Goal: Information Seeking & Learning: Find specific page/section

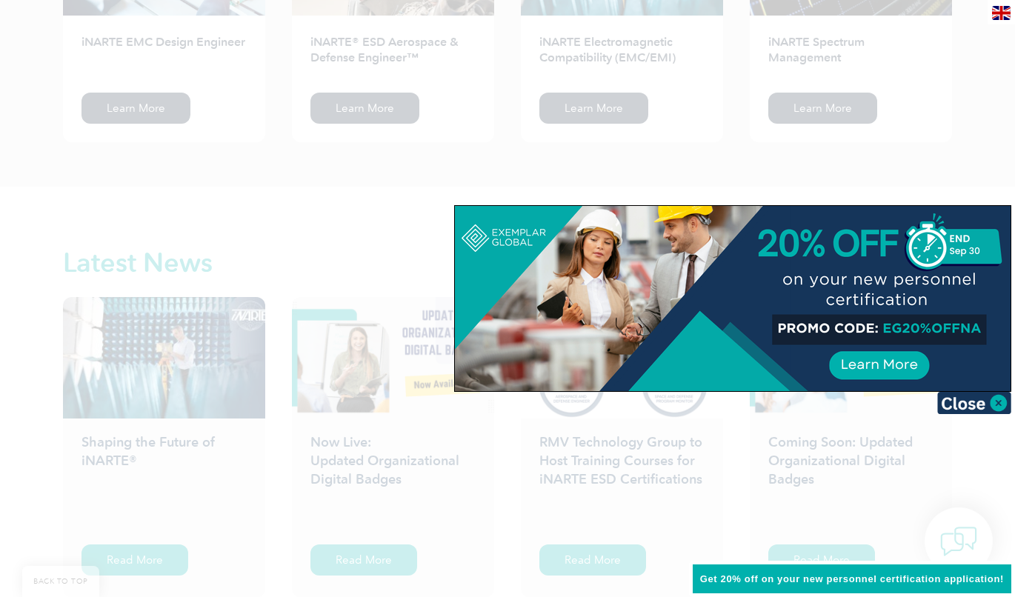
scroll to position [2136, 0]
click at [1002, 405] on img at bounding box center [974, 403] width 74 height 22
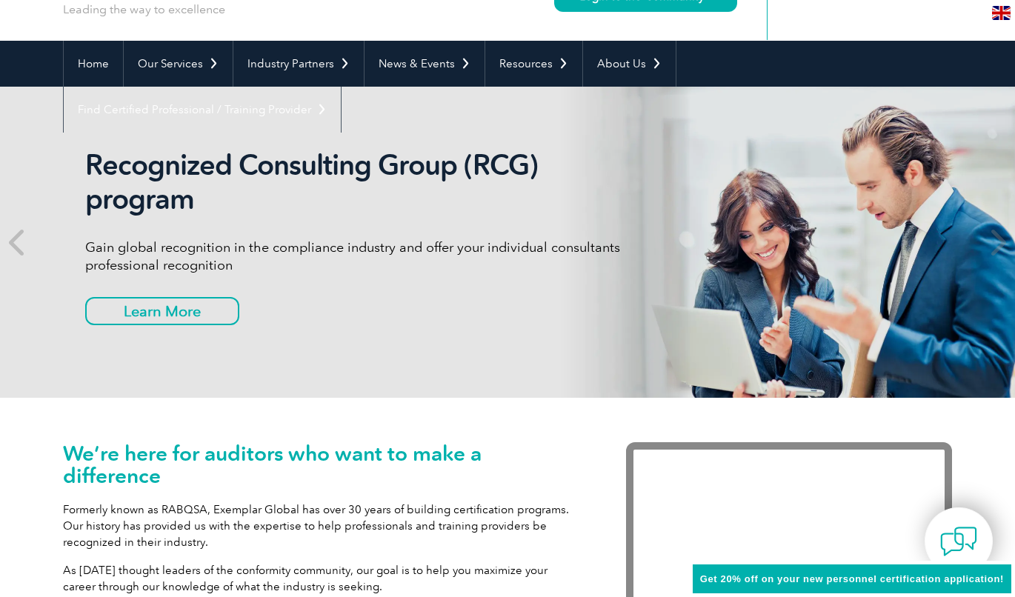
scroll to position [0, 0]
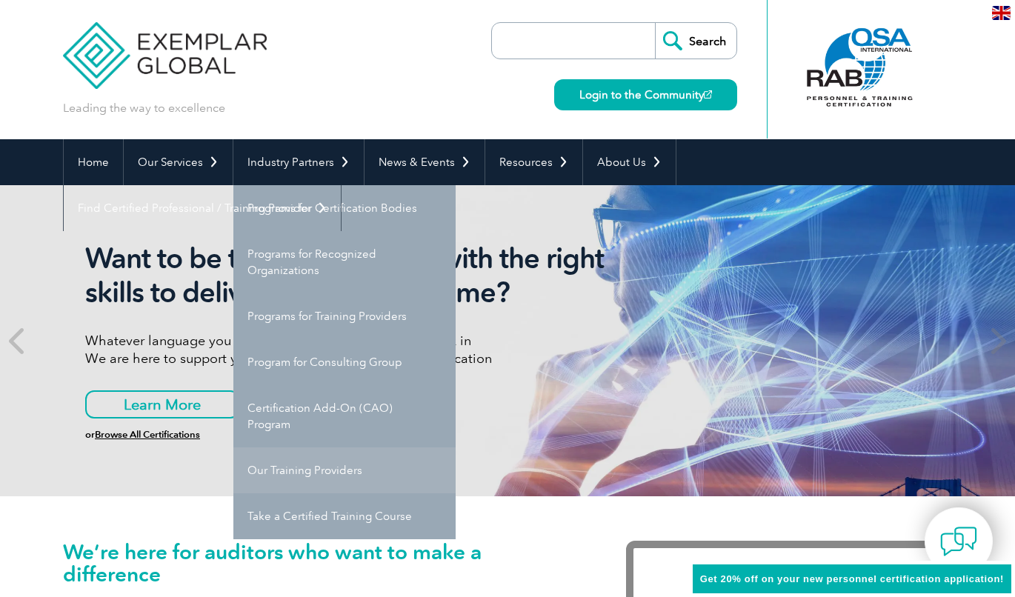
click at [297, 468] on link "Our Training Providers" at bounding box center [344, 471] width 222 height 46
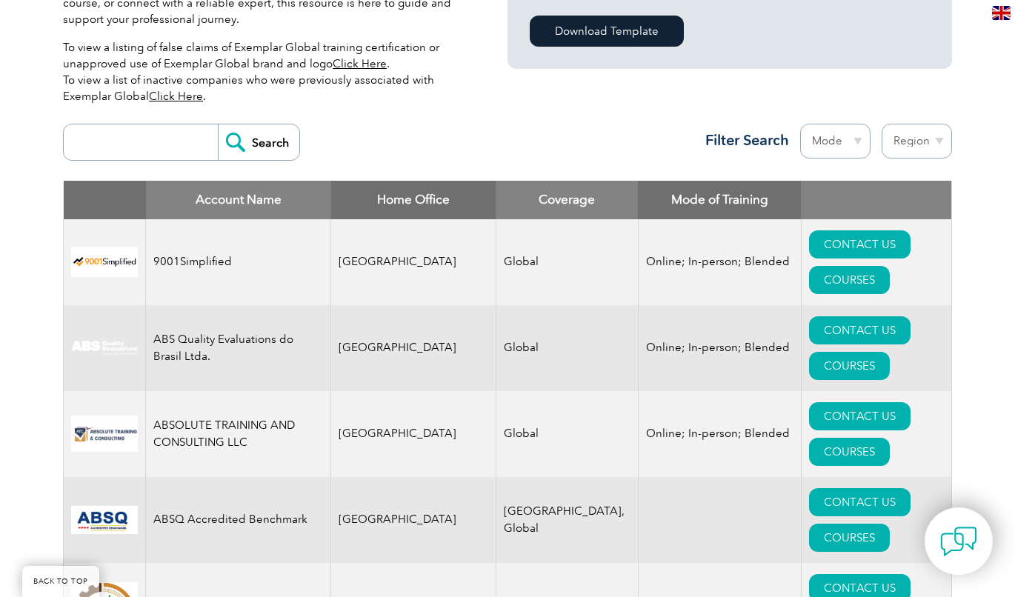
scroll to position [614, 0]
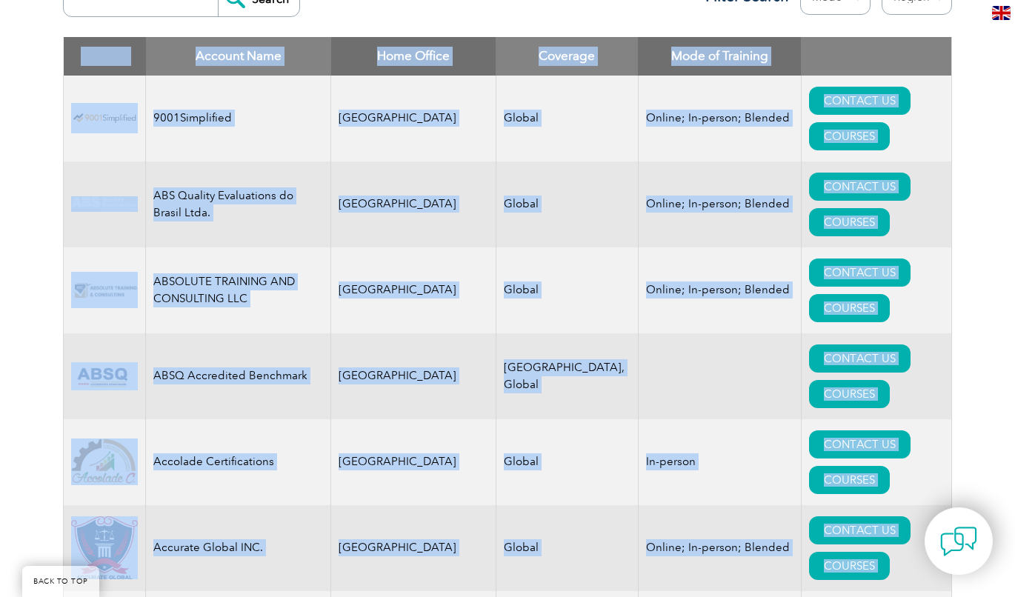
drag, startPoint x: 719, startPoint y: 416, endPoint x: 63, endPoint y: 56, distance: 748.7
copy table "Account Name Home Office Coverage Mode of Training 9001Simplified United States…"
